Goal: Information Seeking & Learning: Get advice/opinions

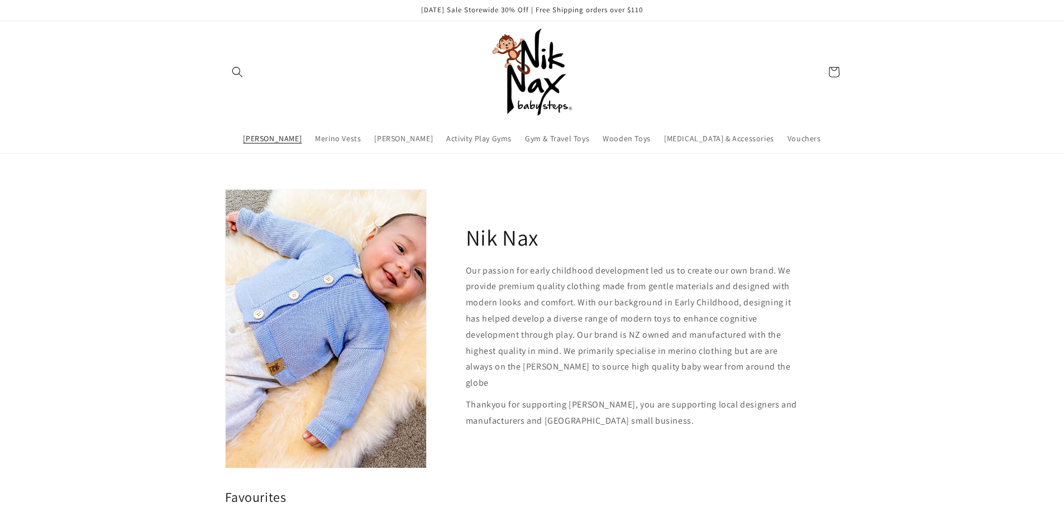
click at [299, 136] on span "[PERSON_NAME]" at bounding box center [272, 138] width 59 height 10
click at [355, 137] on span "Merino Vests" at bounding box center [338, 138] width 46 height 10
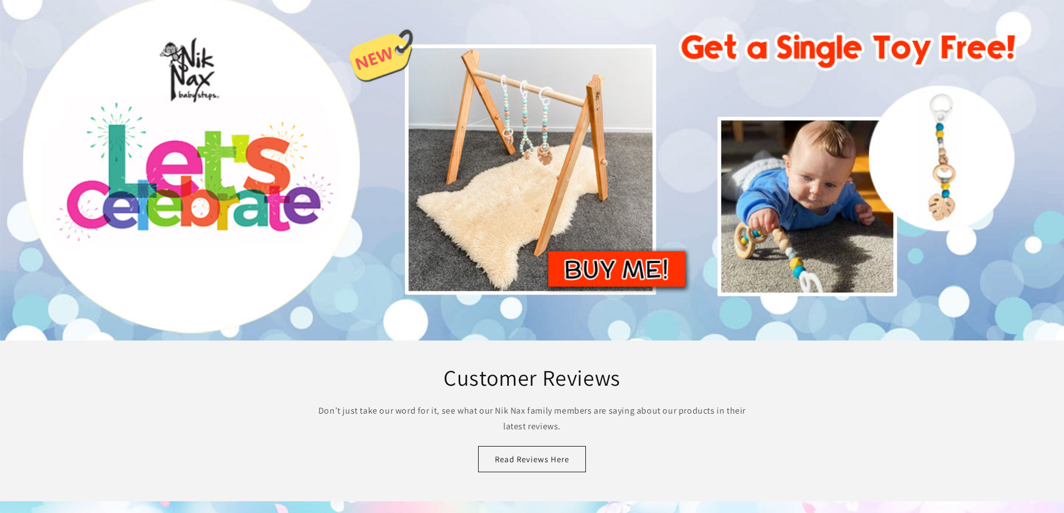
scroll to position [782, 0]
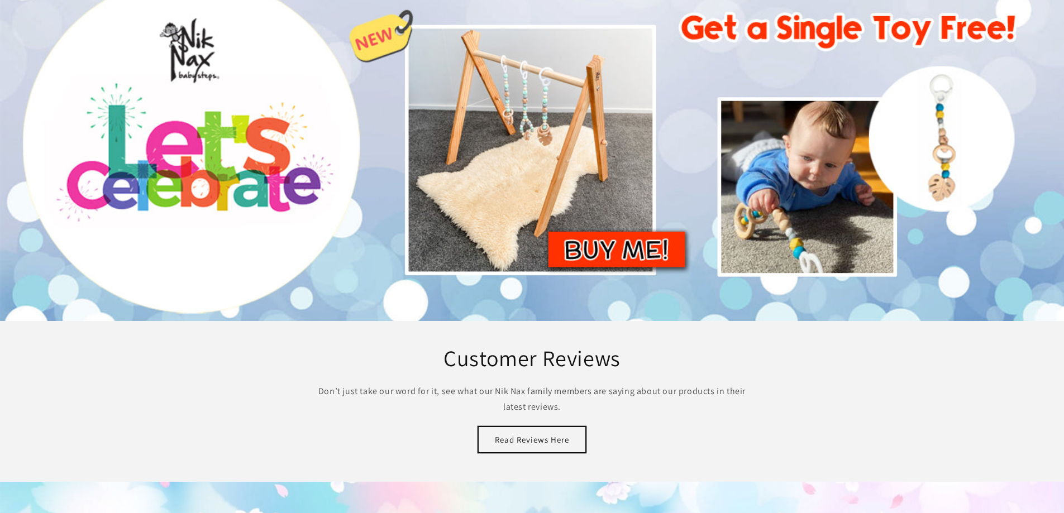
click at [527, 427] on link "Read Reviews Here" at bounding box center [532, 440] width 108 height 26
click at [505, 427] on link "Read Reviews Here" at bounding box center [532, 440] width 108 height 26
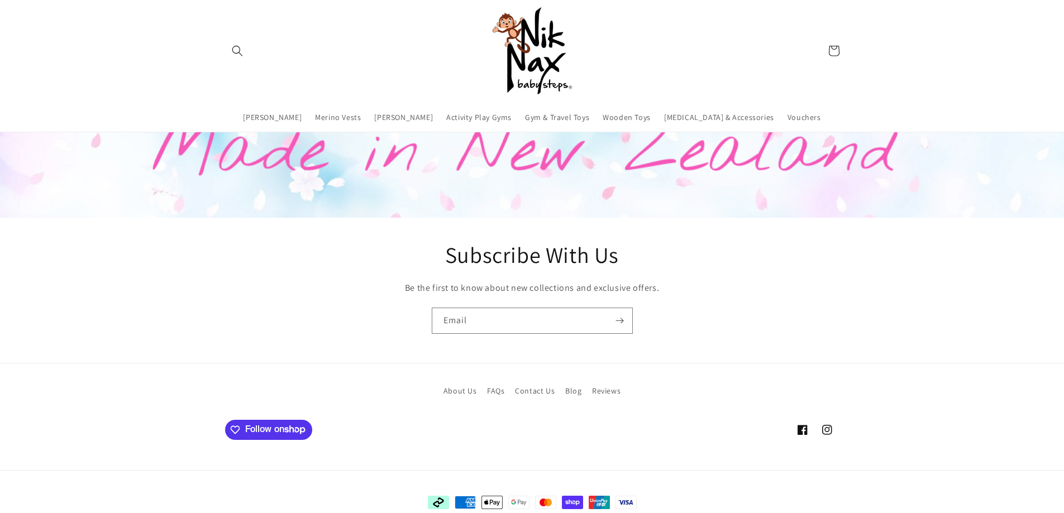
scroll to position [1177, 0]
